Goal: Task Accomplishment & Management: Use online tool/utility

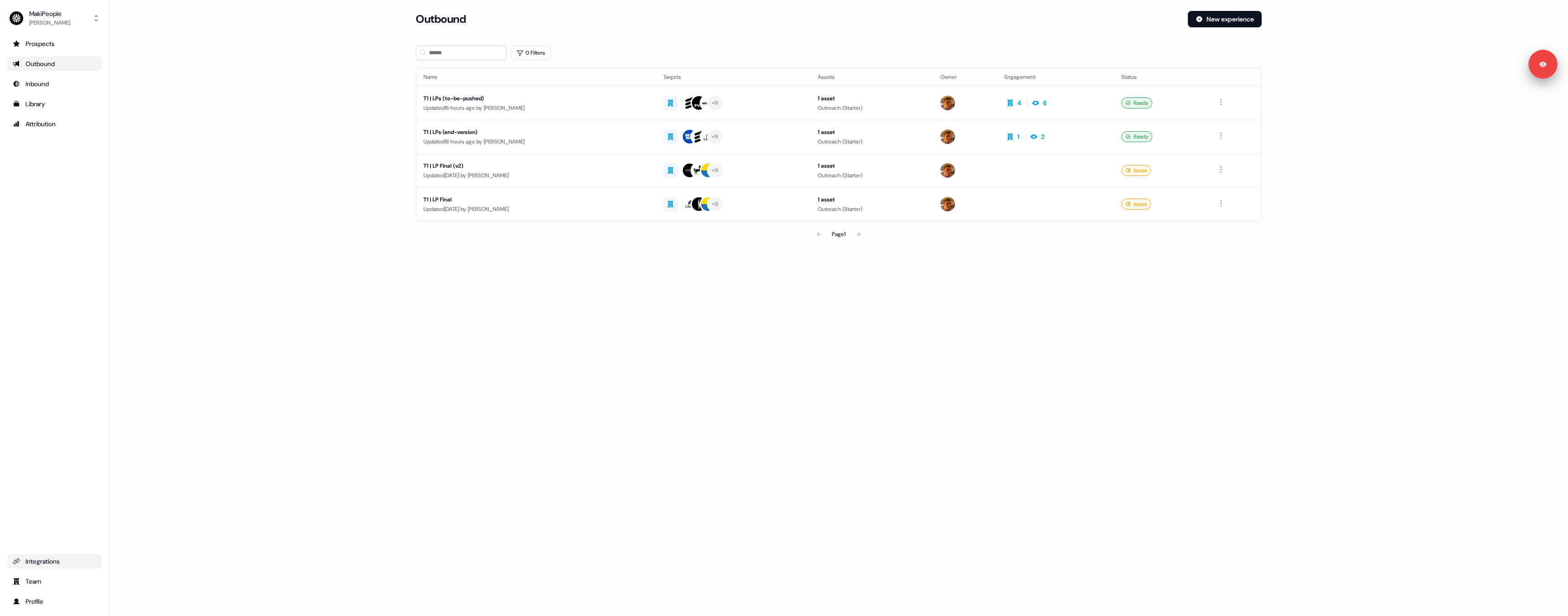
click at [45, 559] on div "Integrations" at bounding box center [54, 561] width 83 height 9
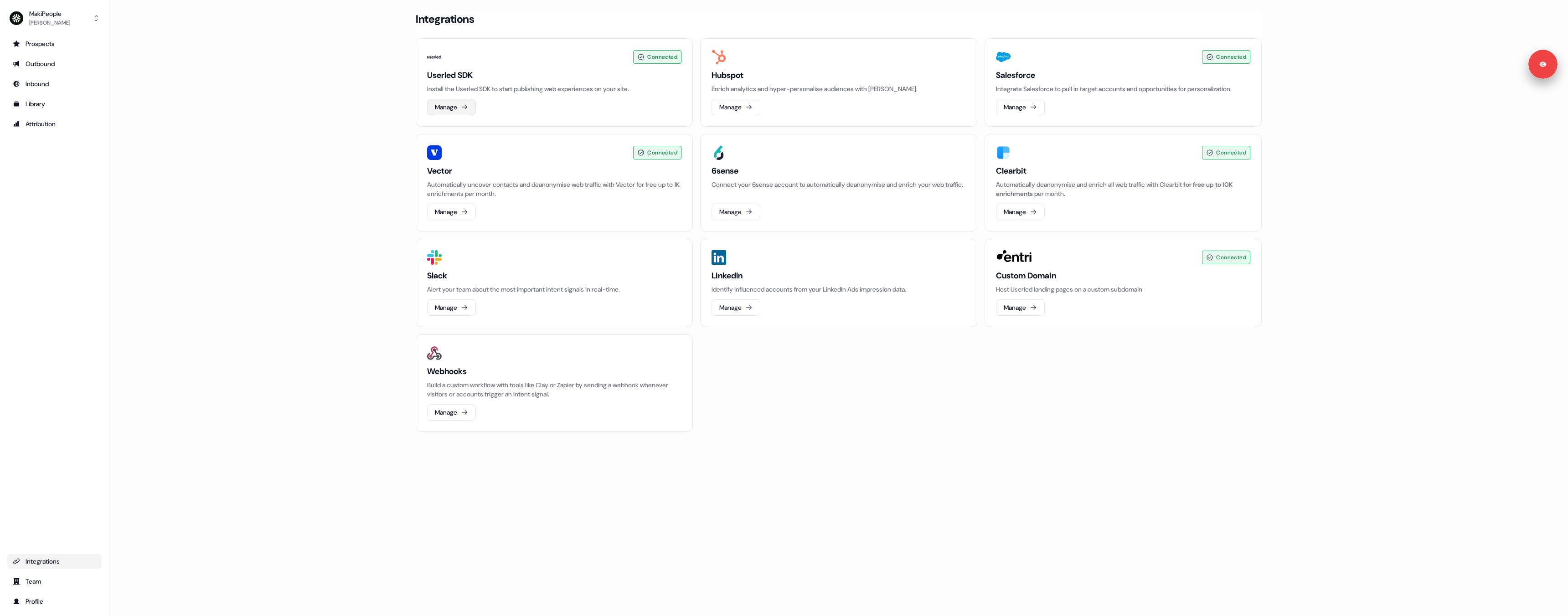
click at [450, 108] on button "Manage" at bounding box center [452, 107] width 49 height 16
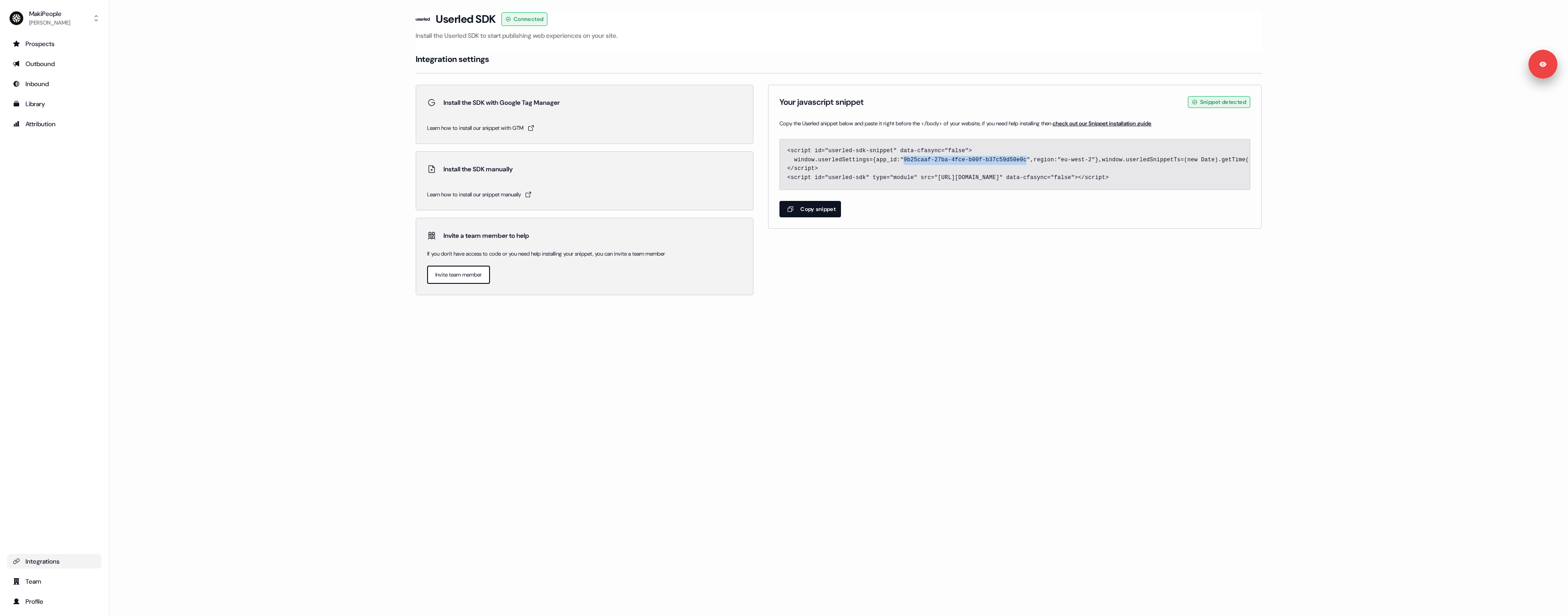
drag, startPoint x: 905, startPoint y: 160, endPoint x: 1027, endPoint y: 162, distance: 122.0
click at [1027, 162] on code "<script id="userled-sdk-snippet" data-cfasync="false"> window.userledSettings={…" at bounding box center [1494, 164] width 1415 height 33
drag, startPoint x: 878, startPoint y: 159, endPoint x: 1095, endPoint y: 163, distance: 217.0
click at [1095, 163] on code "<script id="userled-sdk-snippet" data-cfasync="false"> window.userledSettings={…" at bounding box center [1494, 164] width 1415 height 33
copy code "app_id:"9b25caaf-27ba-4fce-b00f-b37c59d50e0c",region:"eu-west-2""
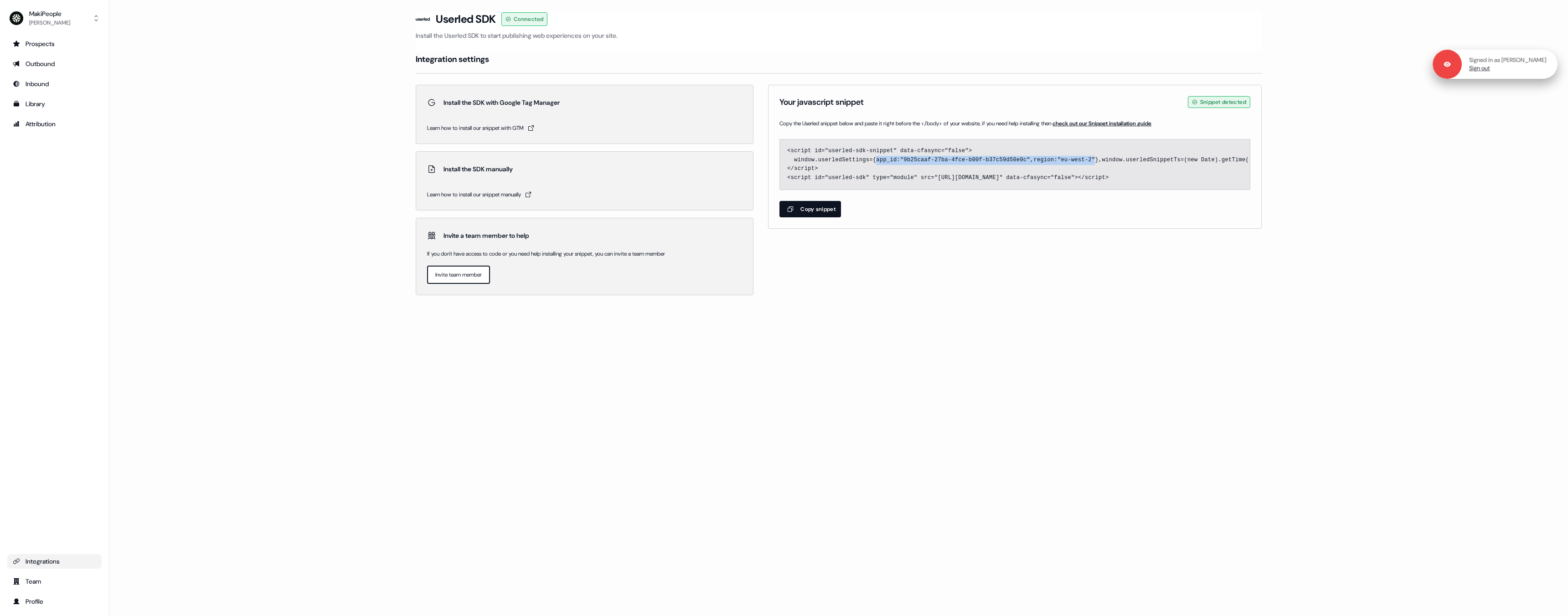
click at [1489, 69] on link "Sign out" at bounding box center [1480, 68] width 21 height 8
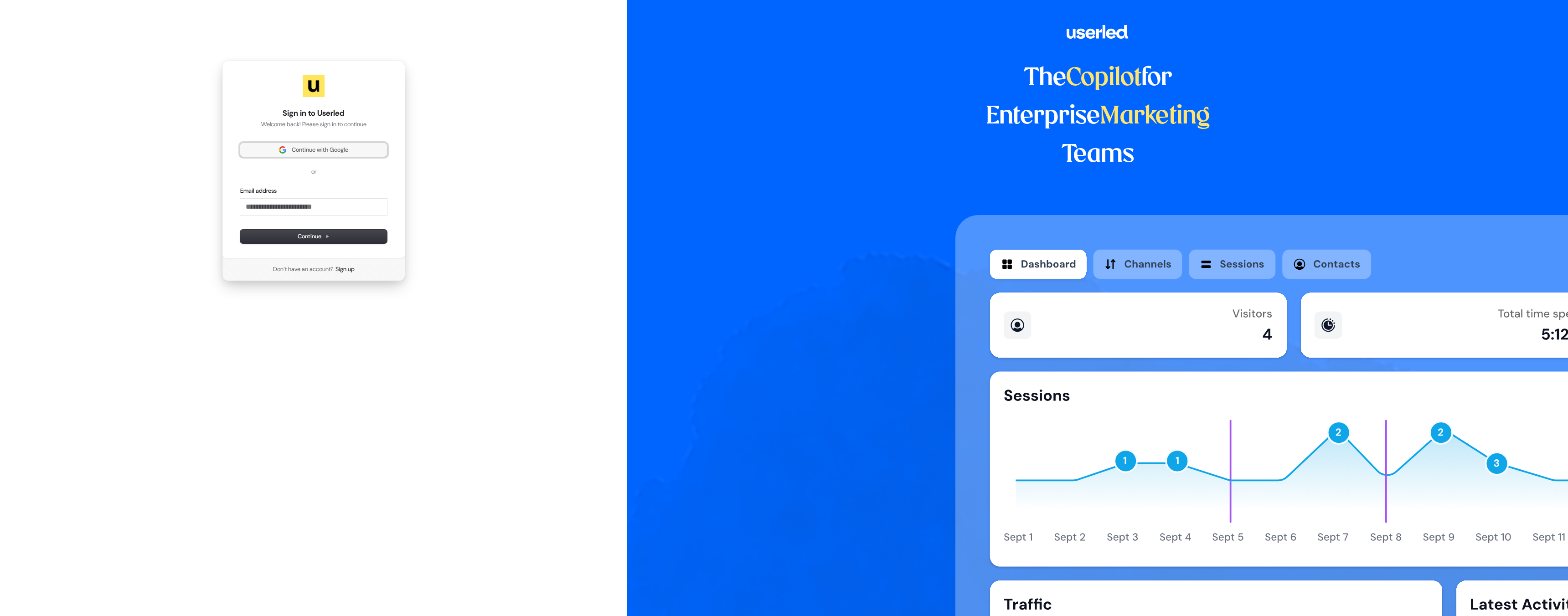
click at [366, 152] on span "Continue with Google" at bounding box center [313, 150] width 136 height 8
